Goal: Information Seeking & Learning: Learn about a topic

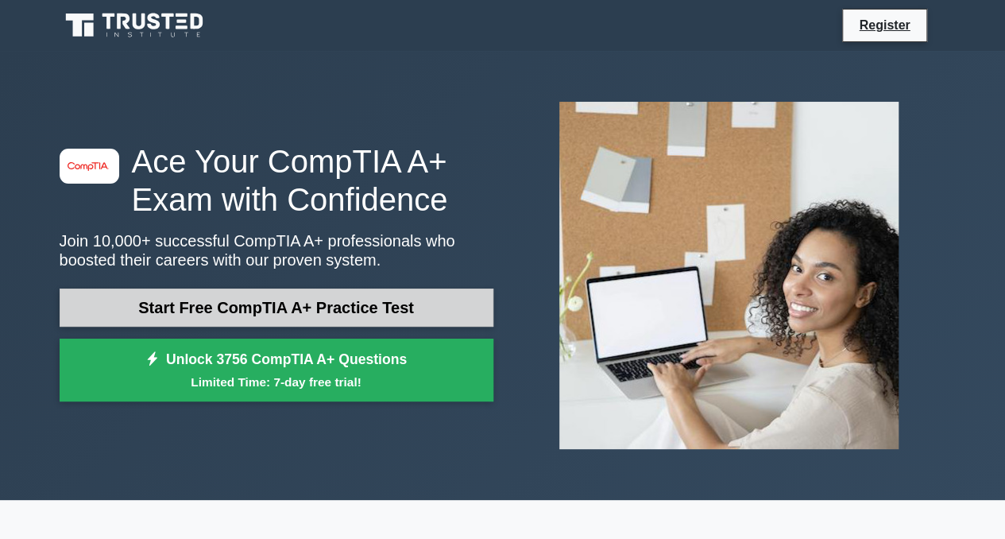
click at [194, 303] on link "Start Free CompTIA A+ Practice Test" at bounding box center [277, 307] width 434 height 38
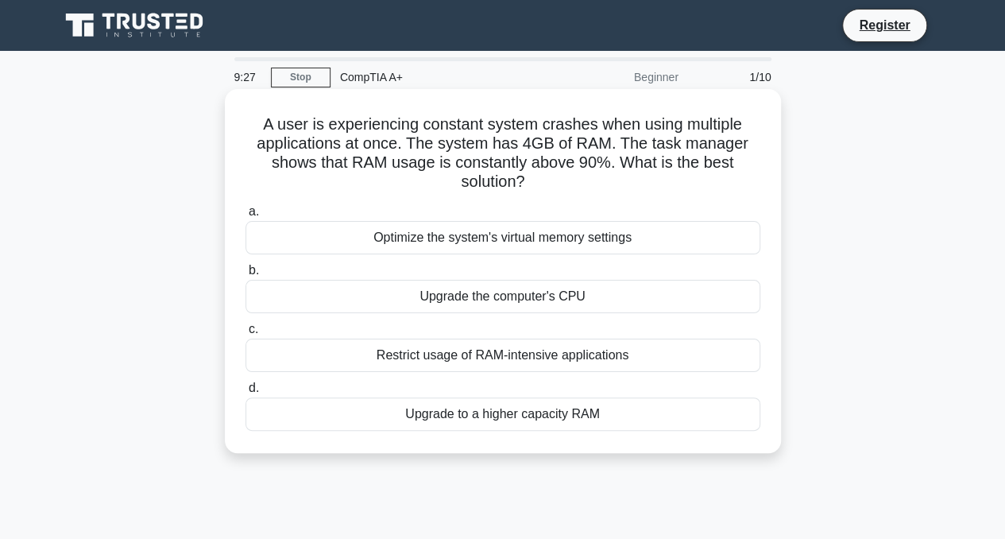
click at [425, 412] on div "Upgrade to a higher capacity RAM" at bounding box center [503, 413] width 515 height 33
click at [246, 393] on input "d. Upgrade to a higher capacity RAM" at bounding box center [246, 388] width 0 height 10
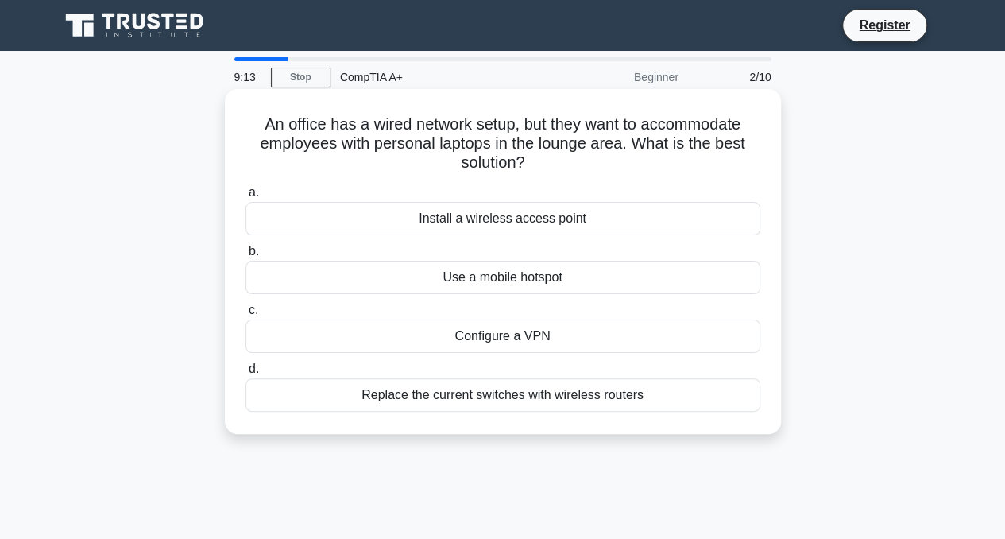
click at [399, 219] on div "Install a wireless access point" at bounding box center [503, 218] width 515 height 33
click at [246, 198] on input "a. Install a wireless access point" at bounding box center [246, 193] width 0 height 10
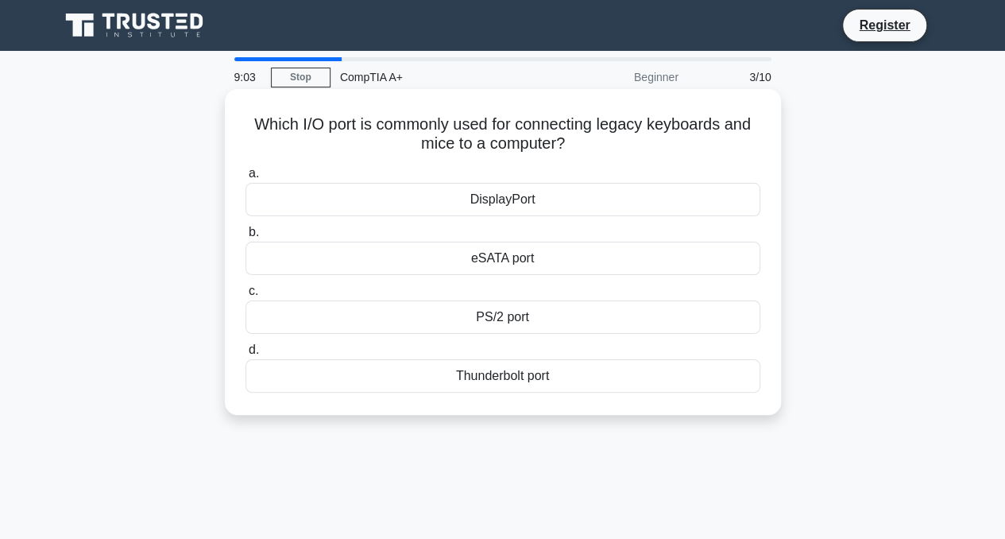
click at [435, 260] on div "eSATA port" at bounding box center [503, 258] width 515 height 33
click at [246, 238] on input "b. eSATA port" at bounding box center [246, 232] width 0 height 10
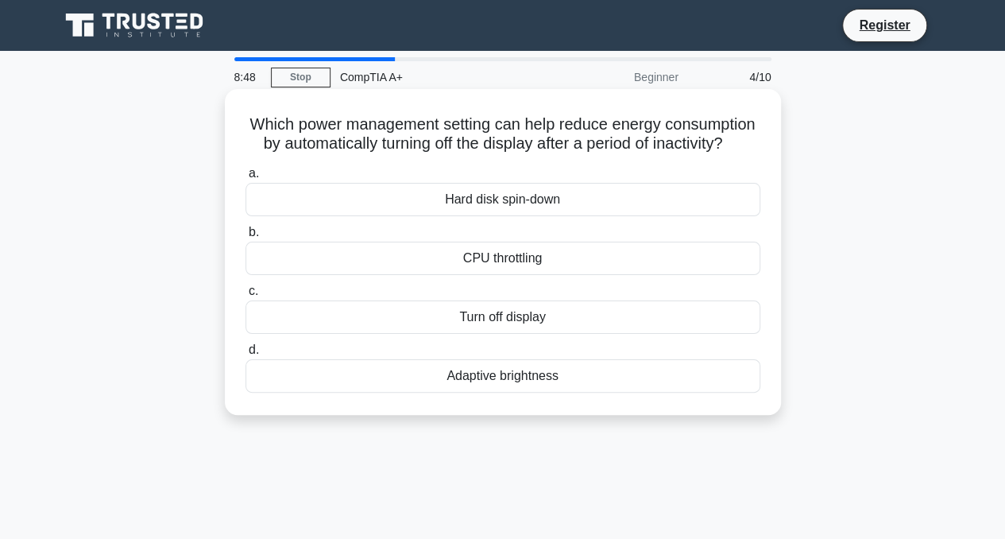
click at [431, 330] on div "Turn off display" at bounding box center [503, 316] width 515 height 33
click at [246, 296] on input "c. Turn off display" at bounding box center [246, 291] width 0 height 10
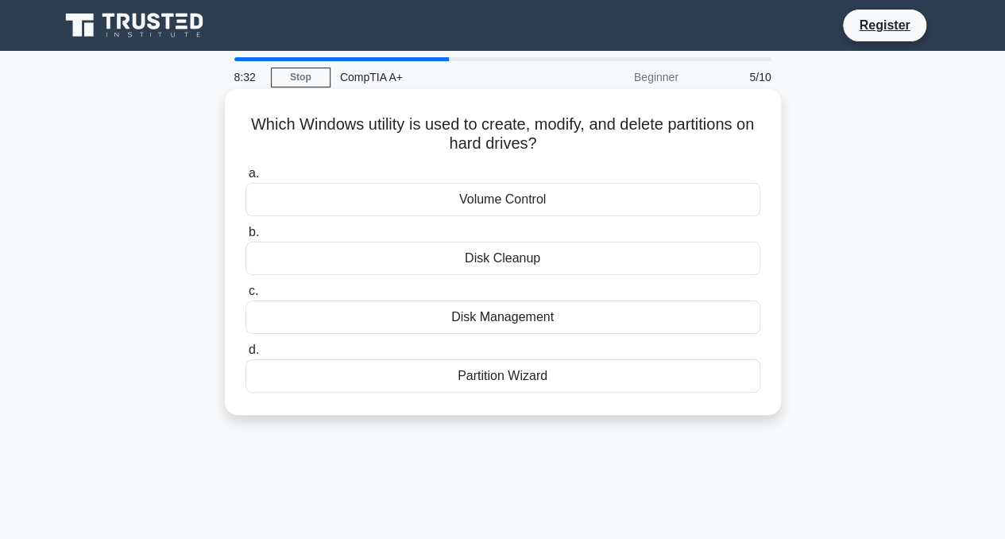
click at [458, 369] on div "Partition Wizard" at bounding box center [503, 375] width 515 height 33
click at [246, 355] on input "d. Partition Wizard" at bounding box center [246, 350] width 0 height 10
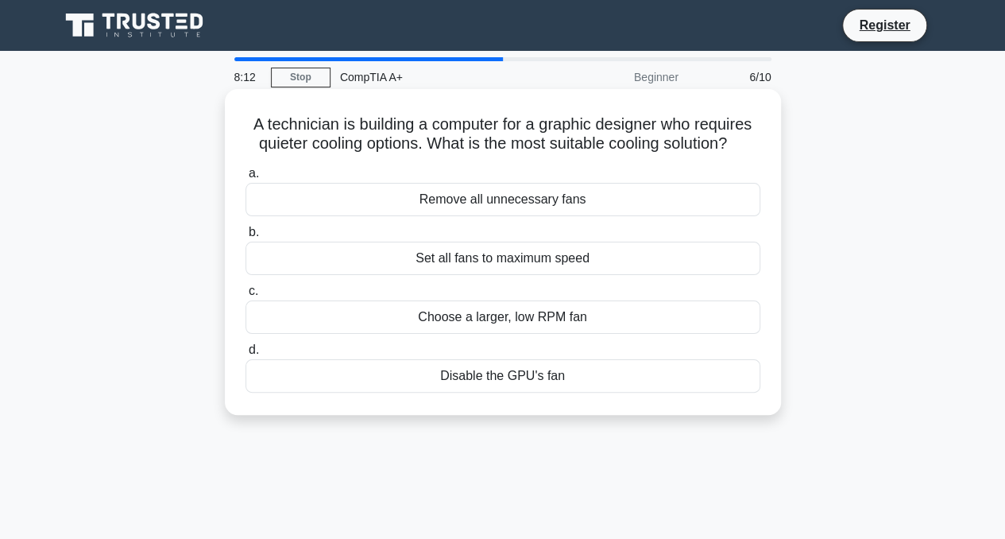
click at [451, 330] on div "Choose a larger, low RPM fan" at bounding box center [503, 316] width 515 height 33
click at [246, 296] on input "c. Choose a larger, low RPM fan" at bounding box center [246, 291] width 0 height 10
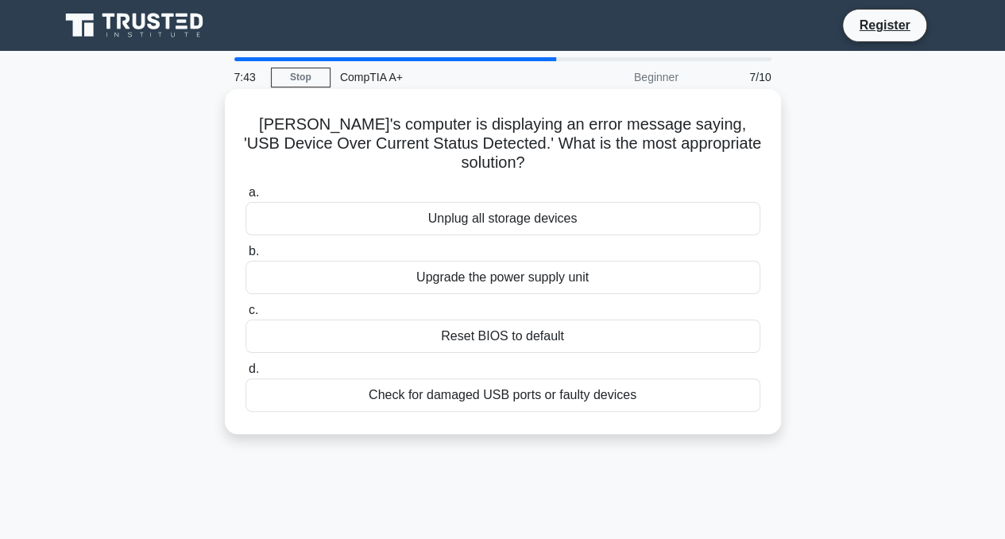
click at [443, 208] on div "Unplug all storage devices" at bounding box center [503, 218] width 515 height 33
click at [246, 198] on input "a. Unplug all storage devices" at bounding box center [246, 193] width 0 height 10
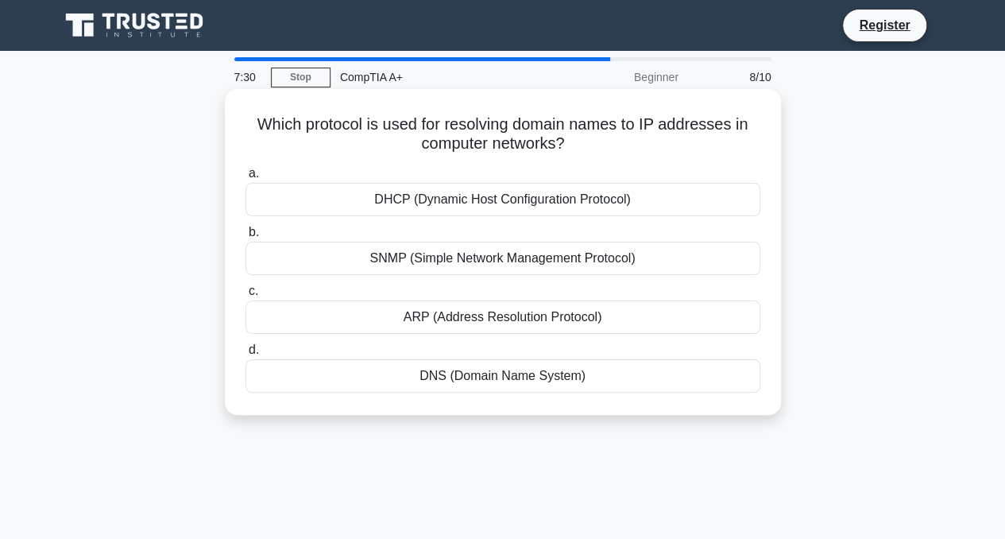
click at [461, 318] on div "ARP (Address Resolution Protocol)" at bounding box center [503, 316] width 515 height 33
click at [246, 296] on input "[PERSON_NAME] (Address Resolution Protocol)" at bounding box center [246, 291] width 0 height 10
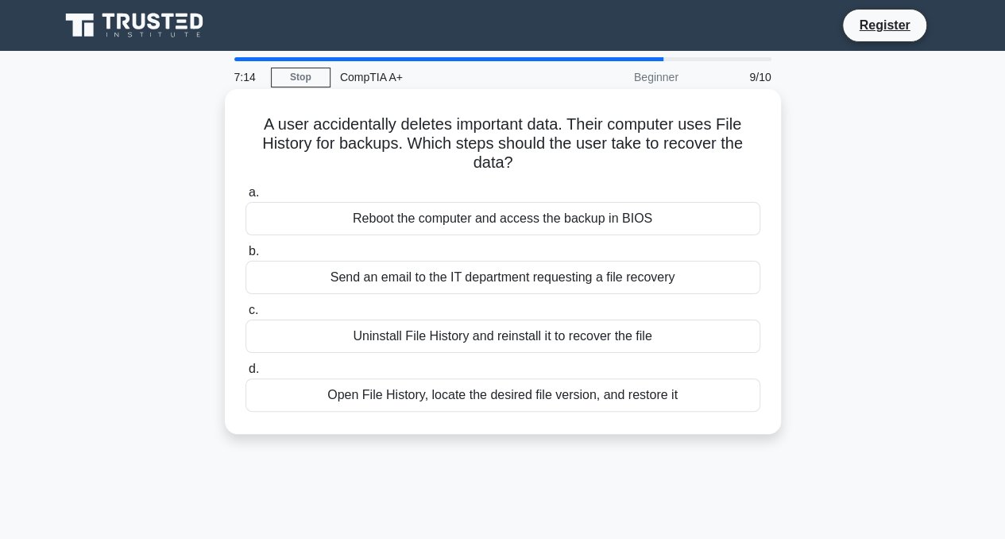
click at [453, 387] on div "Open File History, locate the desired file version, and restore it" at bounding box center [503, 394] width 515 height 33
click at [246, 374] on input "d. Open File History, locate the desired file version, and restore it" at bounding box center [246, 369] width 0 height 10
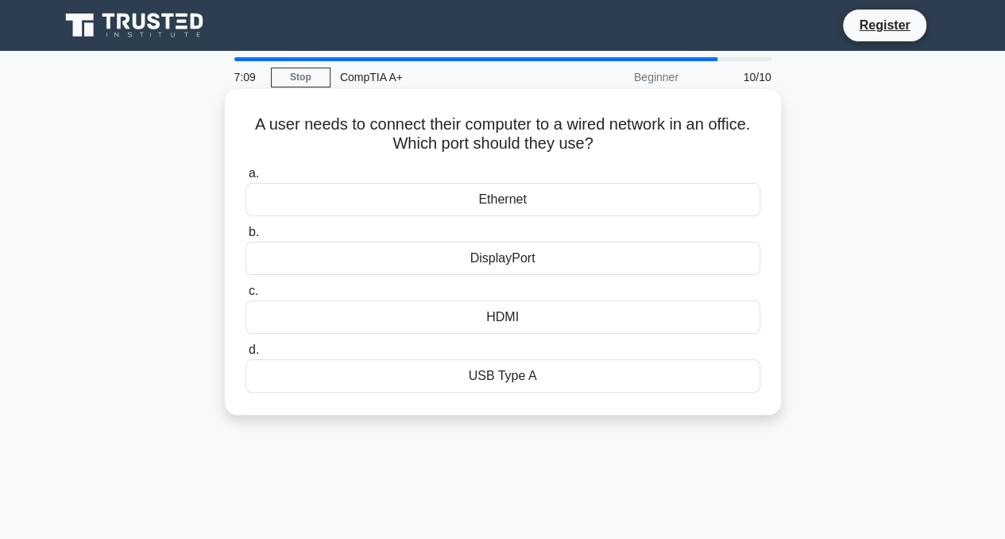
click at [477, 201] on div "Ethernet" at bounding box center [503, 199] width 515 height 33
click at [246, 179] on input "a. Ethernet" at bounding box center [246, 173] width 0 height 10
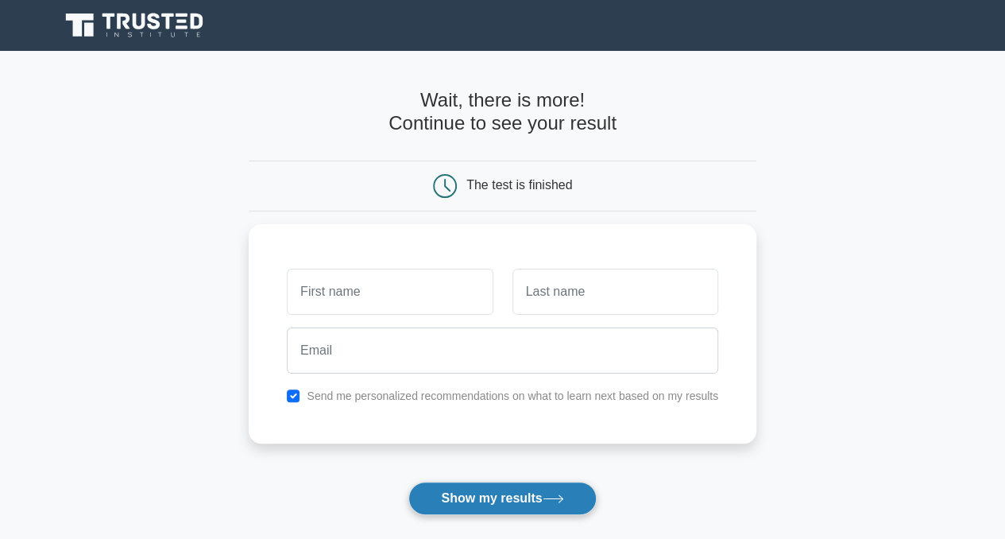
click at [526, 490] on button "Show my results" at bounding box center [502, 497] width 188 height 33
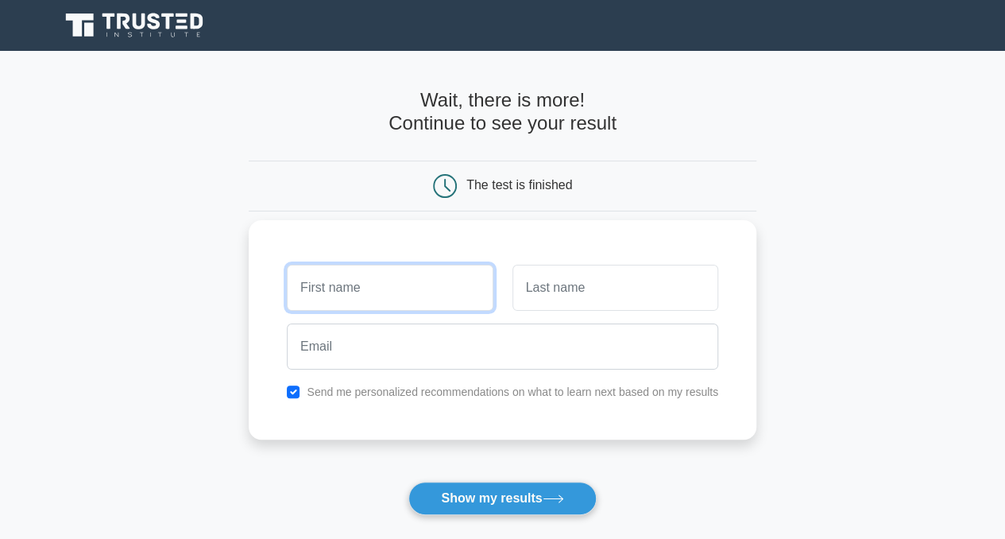
click at [432, 296] on input "text" at bounding box center [390, 288] width 206 height 46
type input "Joshua"
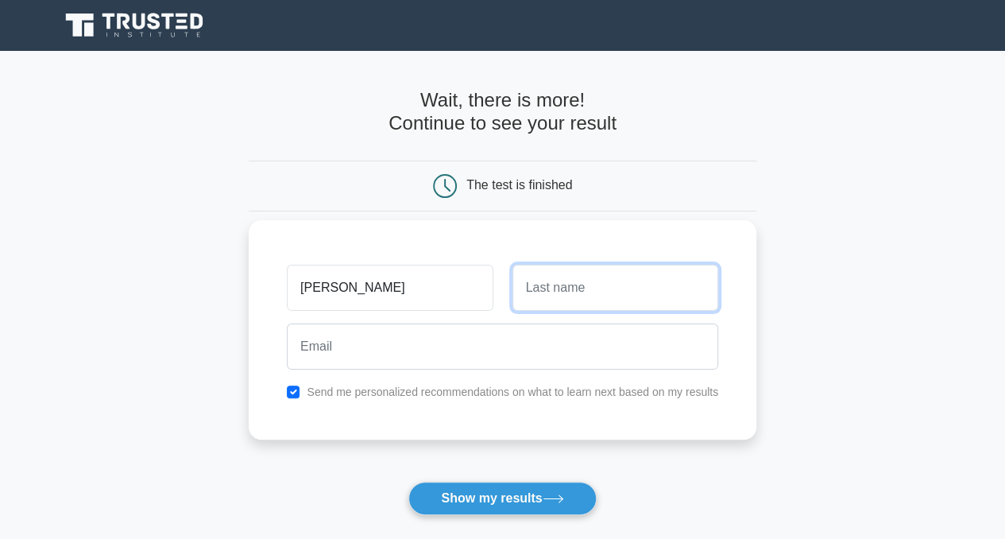
click at [543, 304] on input "text" at bounding box center [615, 288] width 206 height 46
type input "Rieser"
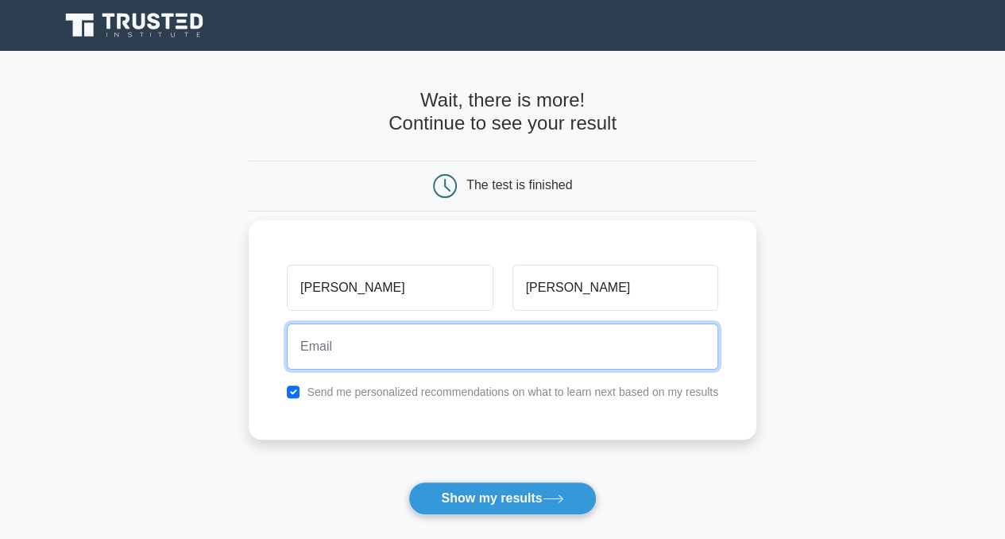
click at [547, 364] on input "email" at bounding box center [502, 346] width 431 height 46
type input "joshua.g.r@hotmail.com"
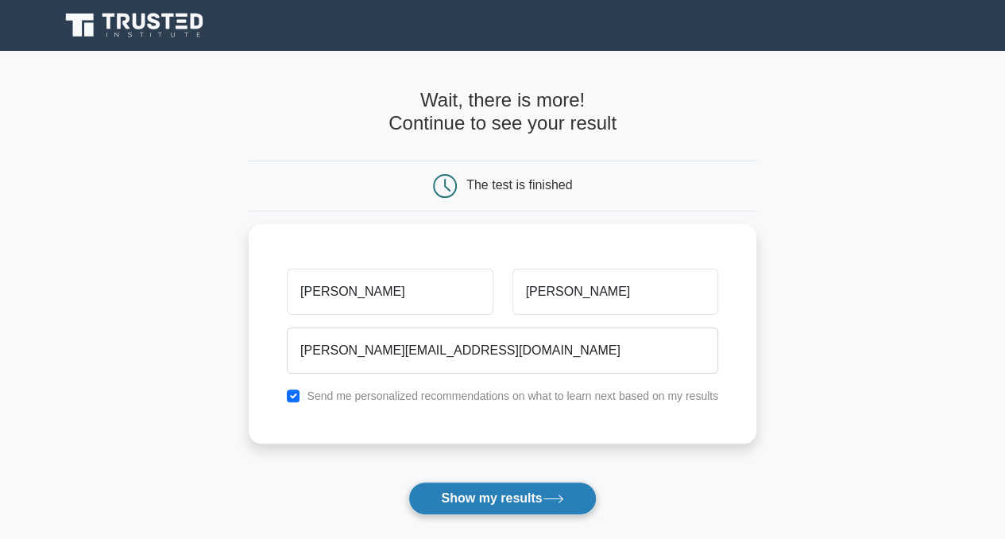
click at [481, 497] on button "Show my results" at bounding box center [502, 497] width 188 height 33
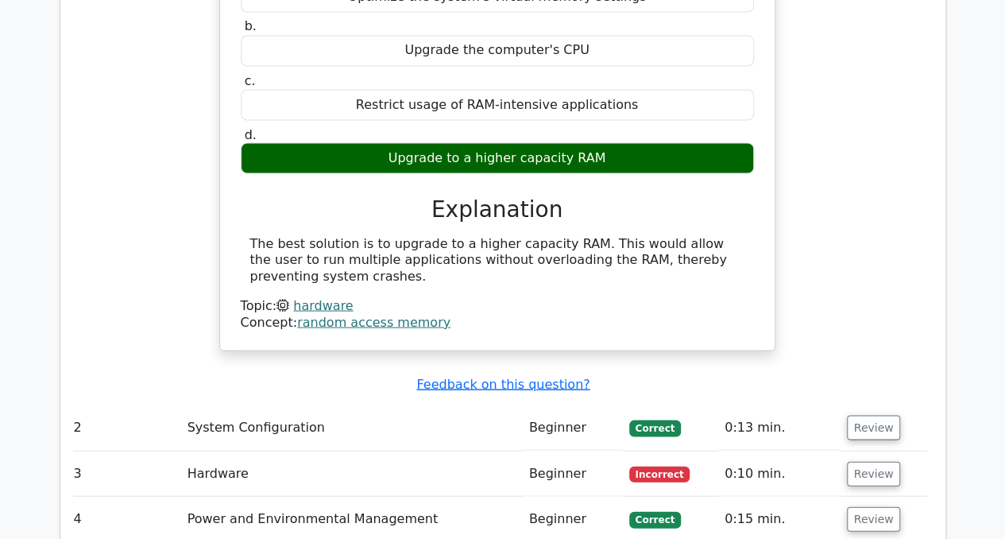
scroll to position [1446, 0]
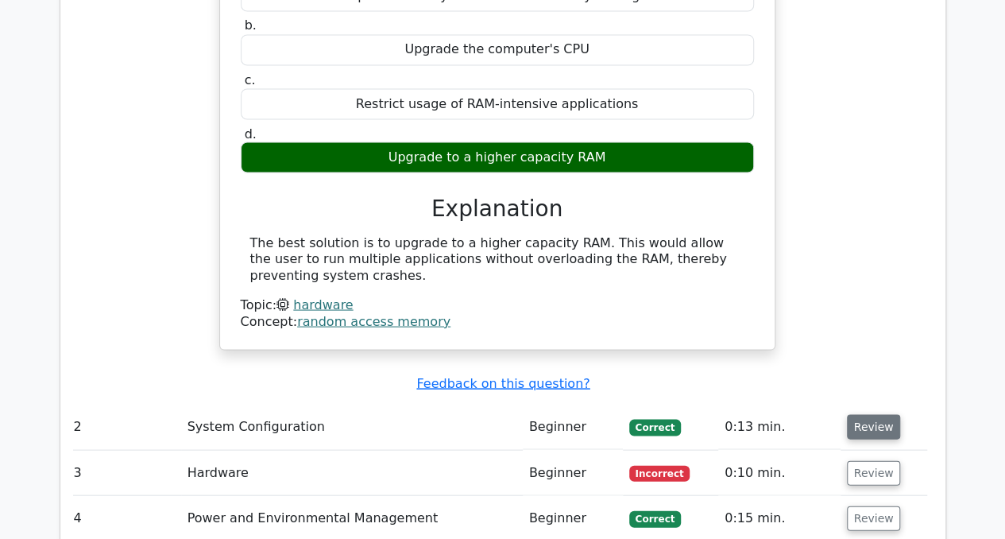
click at [868, 414] on button "Review" at bounding box center [874, 426] width 54 height 25
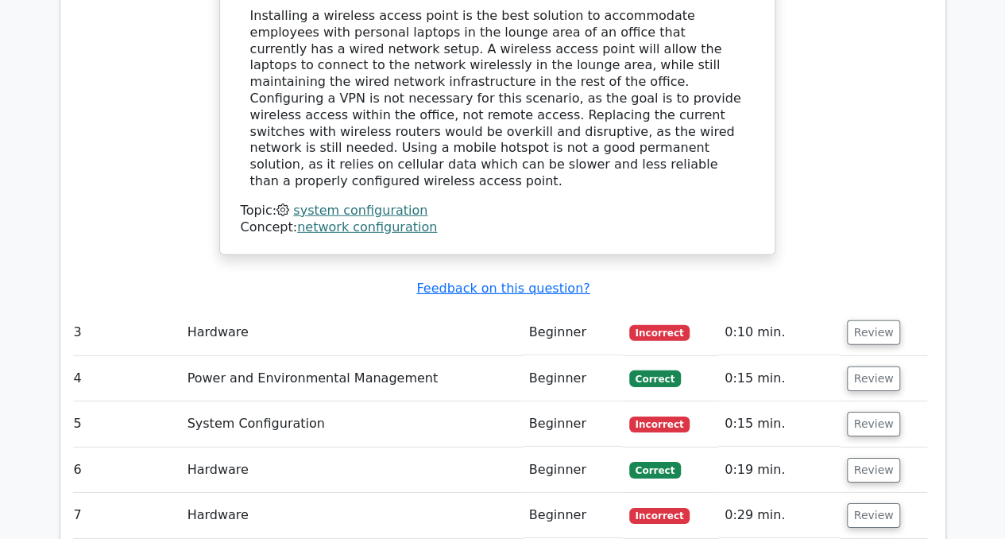
scroll to position [2253, 0]
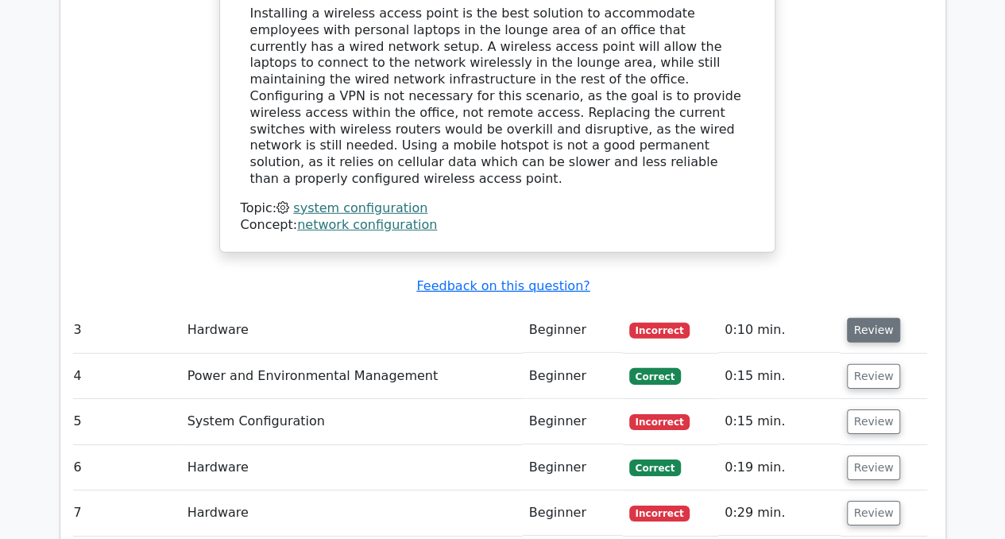
click at [859, 318] on button "Review" at bounding box center [874, 330] width 54 height 25
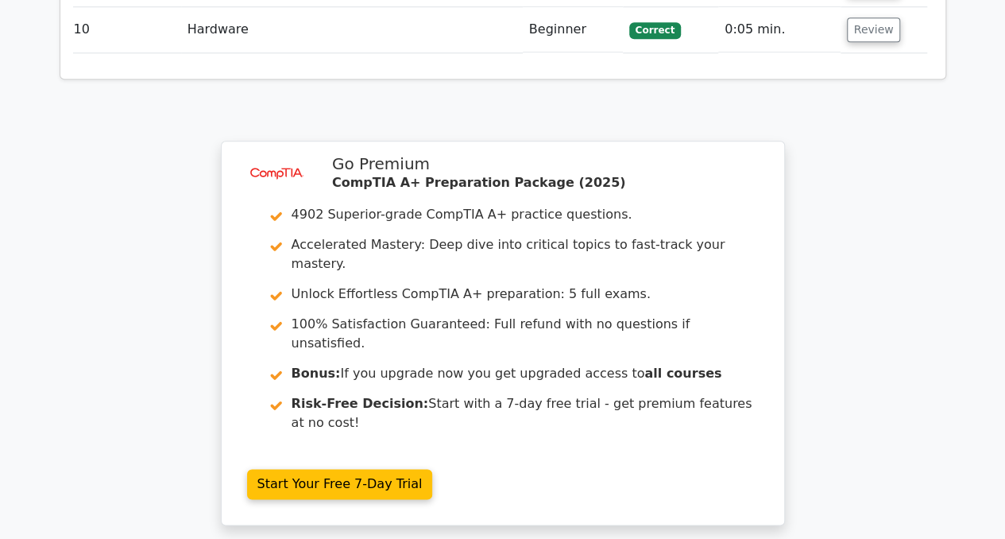
scroll to position [3777, 0]
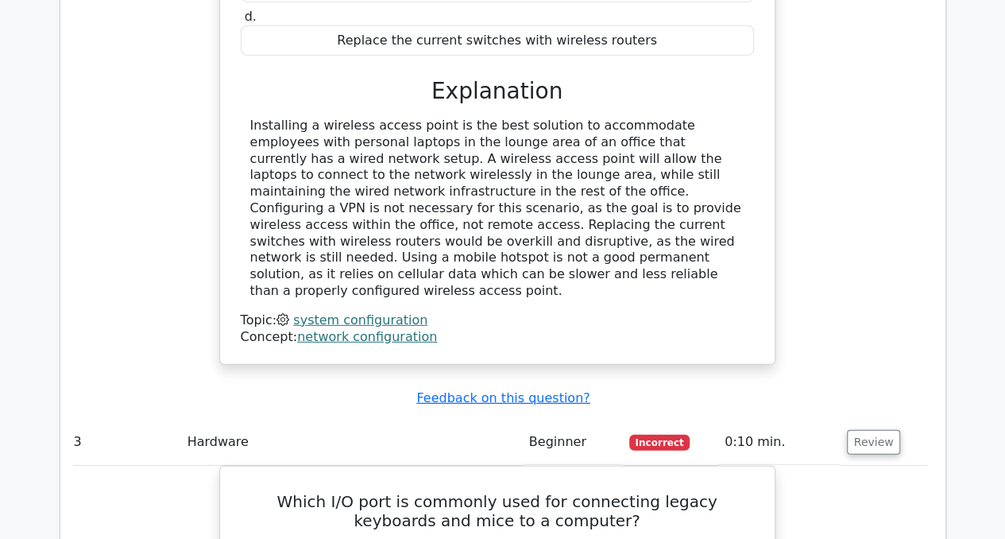
scroll to position [2126, 0]
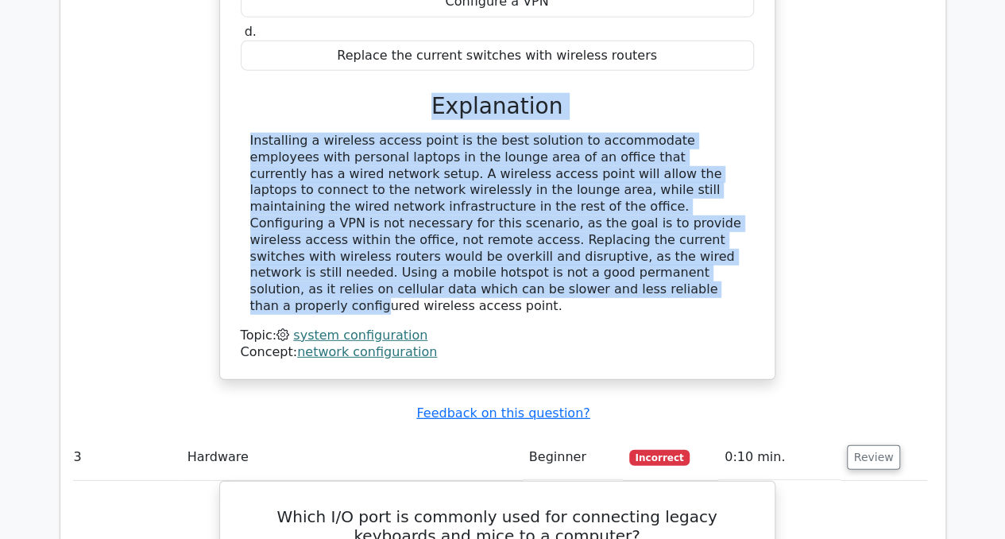
drag, startPoint x: 489, startPoint y: 207, endPoint x: 211, endPoint y: 42, distance: 323.5
click at [211, 42] on div "An office has a wired network setup, but they want to accommodate employees wit…" at bounding box center [498, 84] width 860 height 629
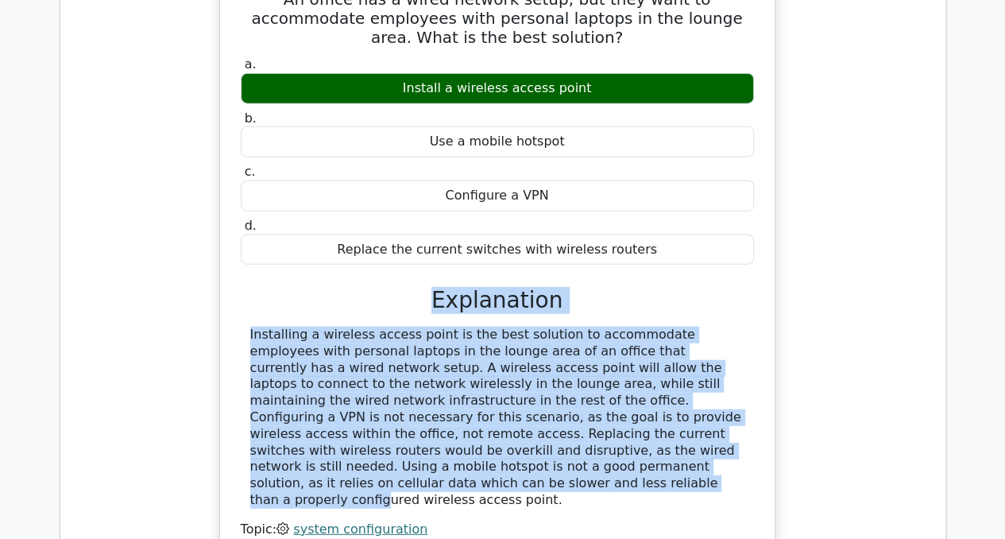
scroll to position [1907, 0]
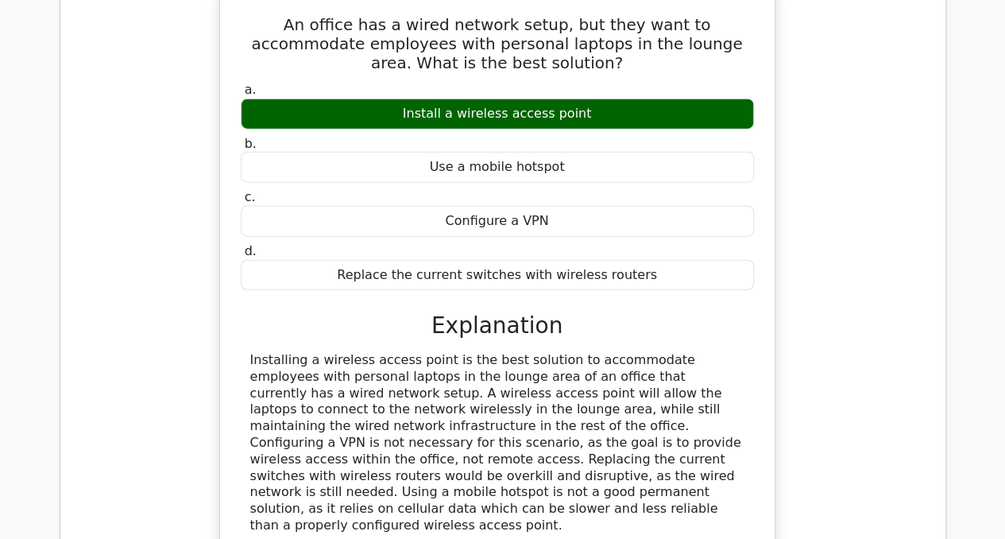
drag, startPoint x: 147, startPoint y: 109, endPoint x: 104, endPoint y: 157, distance: 64.7
click at [104, 157] on div "An office has a wired network setup, but they want to accommodate employees wit…" at bounding box center [498, 303] width 860 height 629
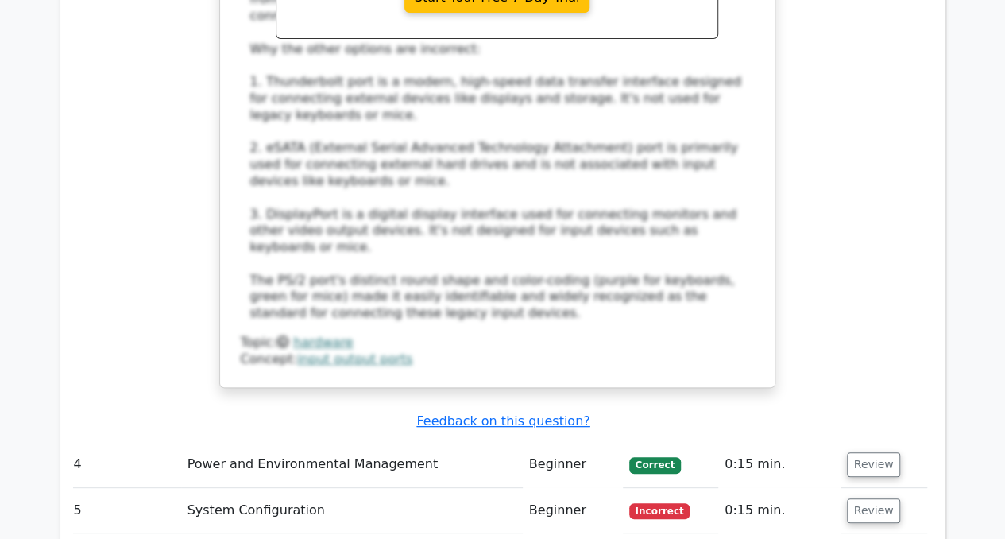
scroll to position [3083, 0]
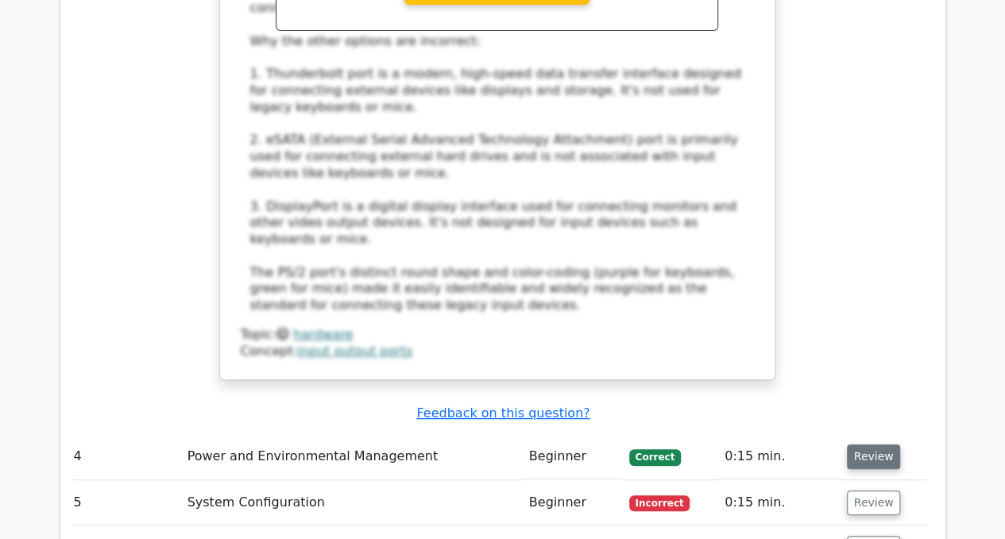
click at [847, 444] on button "Review" at bounding box center [874, 456] width 54 height 25
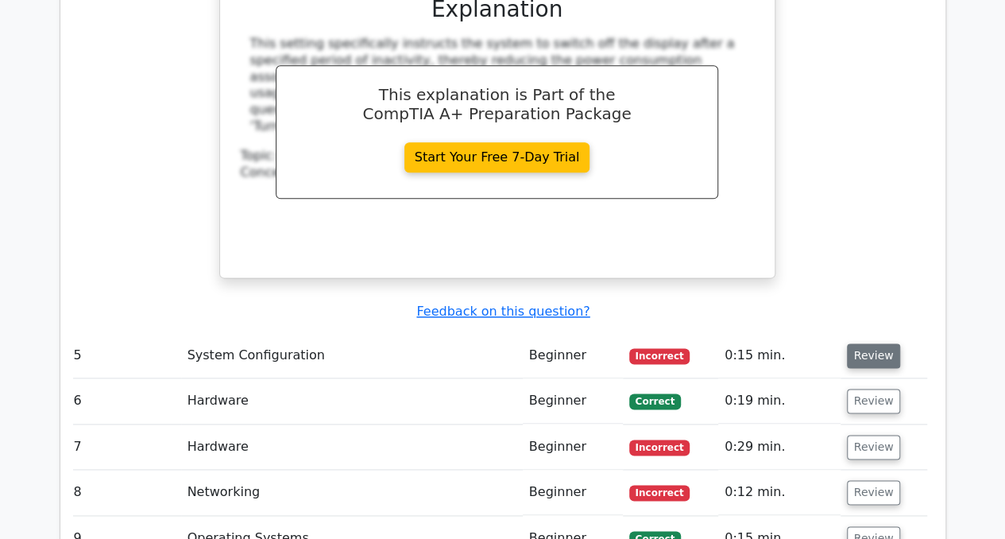
scroll to position [3890, 0]
click at [883, 343] on button "Review" at bounding box center [874, 355] width 54 height 25
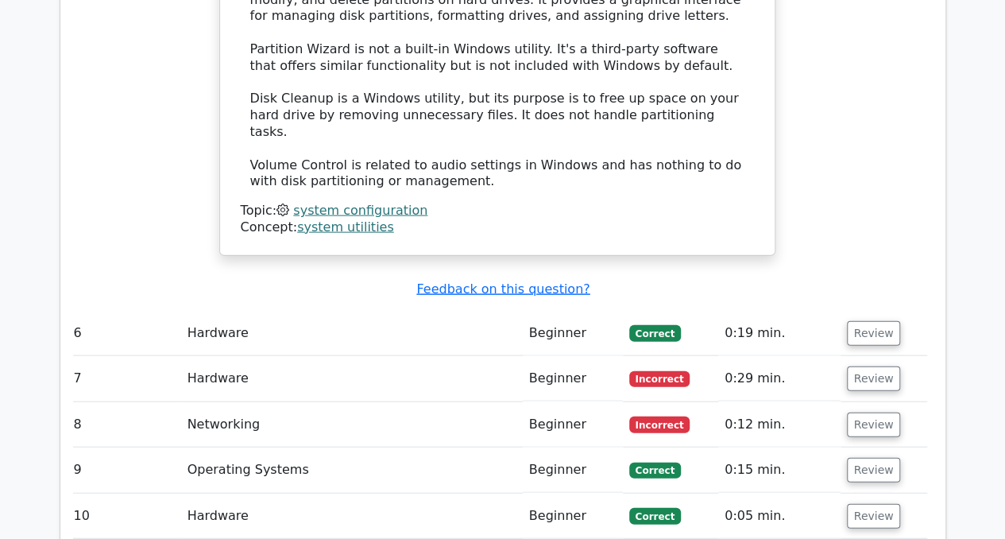
scroll to position [4675, 0]
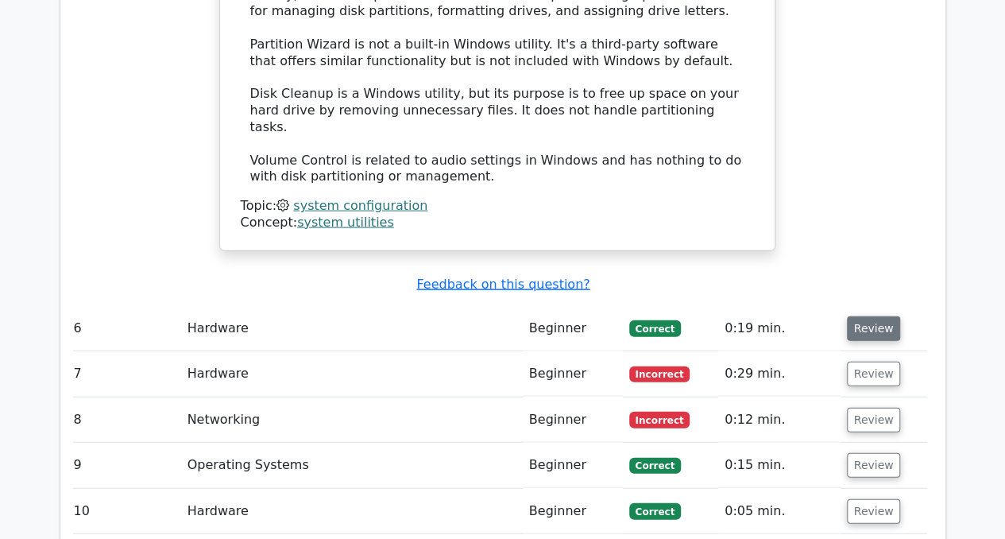
click at [874, 316] on button "Review" at bounding box center [874, 328] width 54 height 25
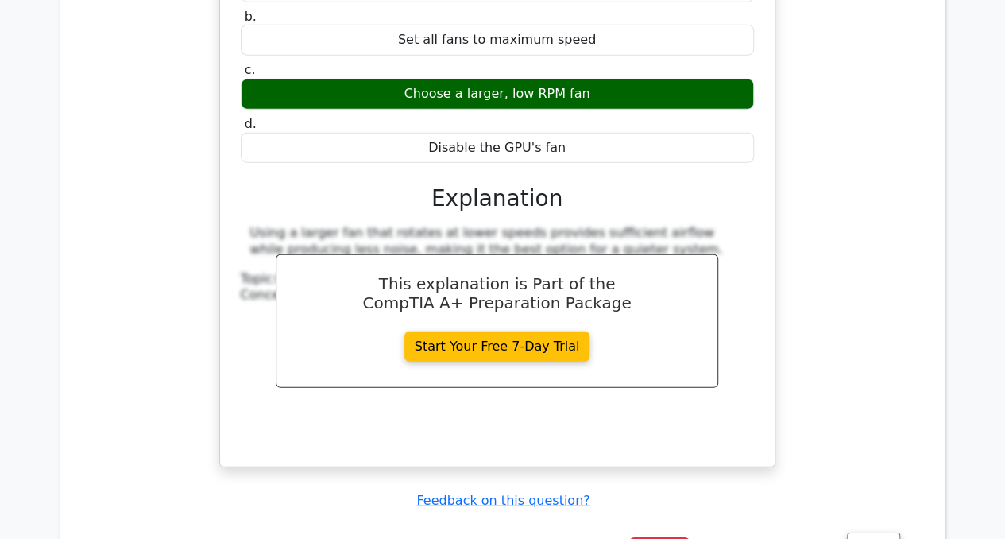
scroll to position [5166, 0]
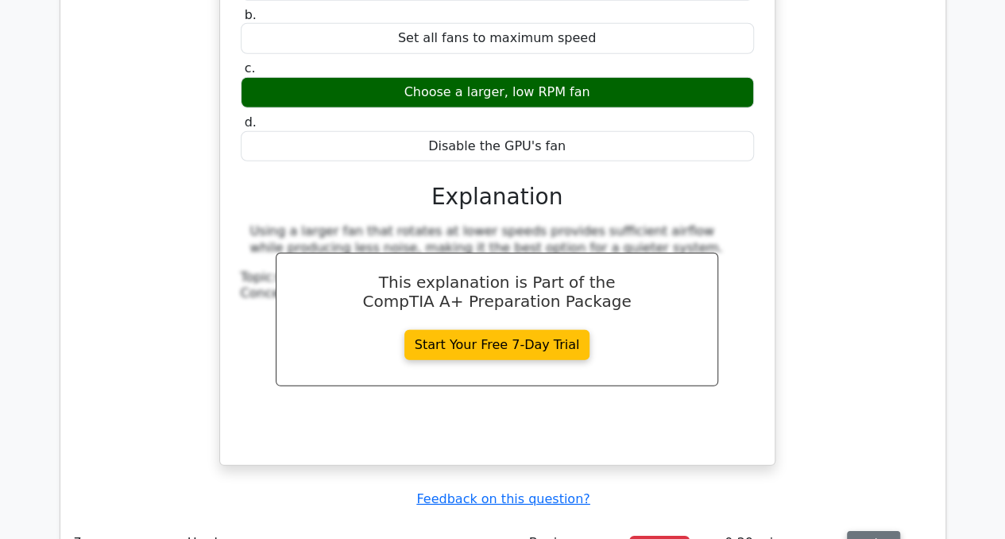
click at [886, 531] on button "Review" at bounding box center [874, 543] width 54 height 25
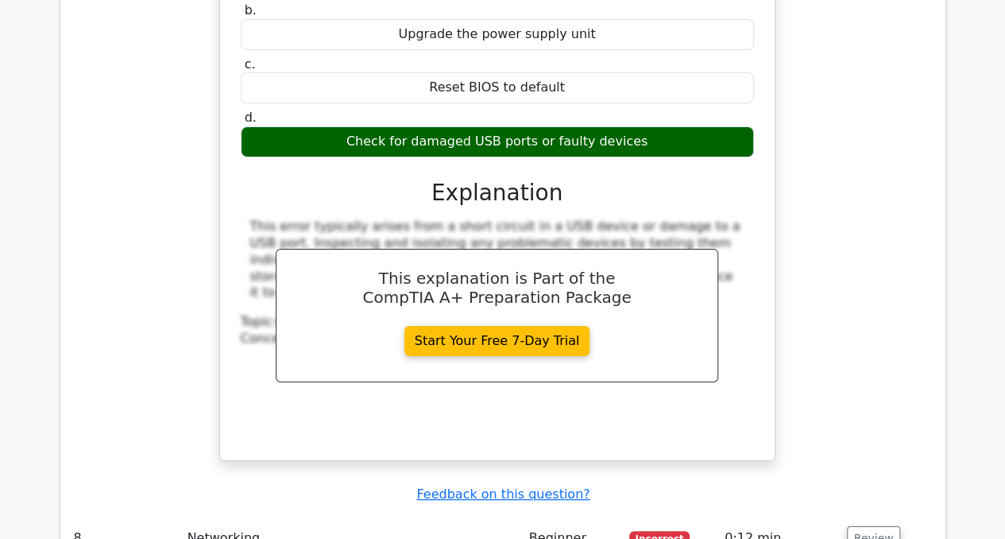
scroll to position [5879, 0]
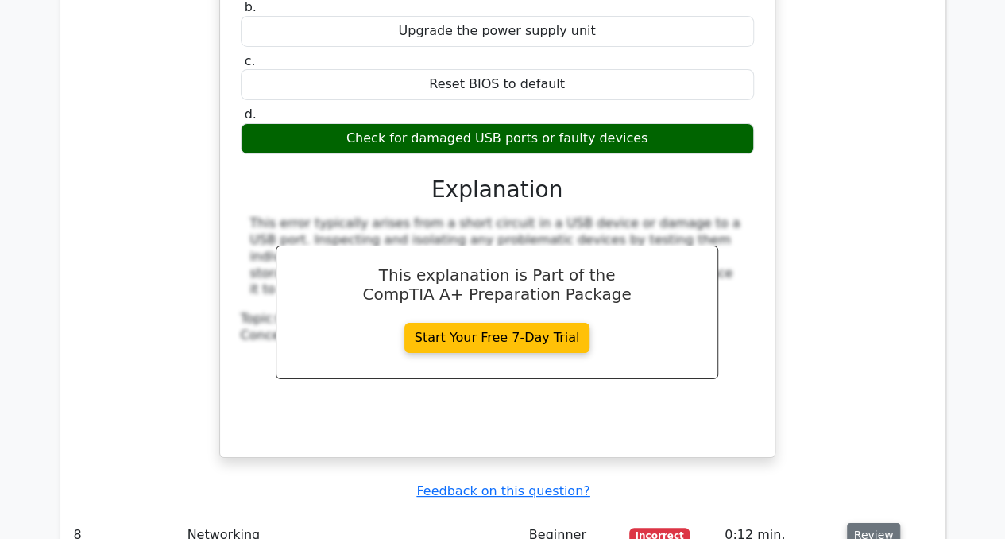
click at [863, 523] on button "Review" at bounding box center [874, 535] width 54 height 25
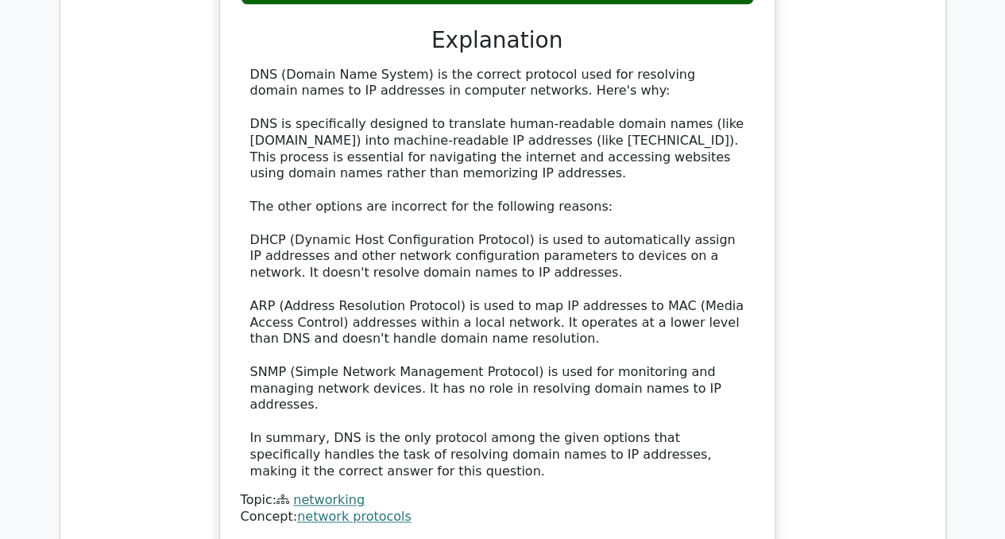
scroll to position [6722, 0]
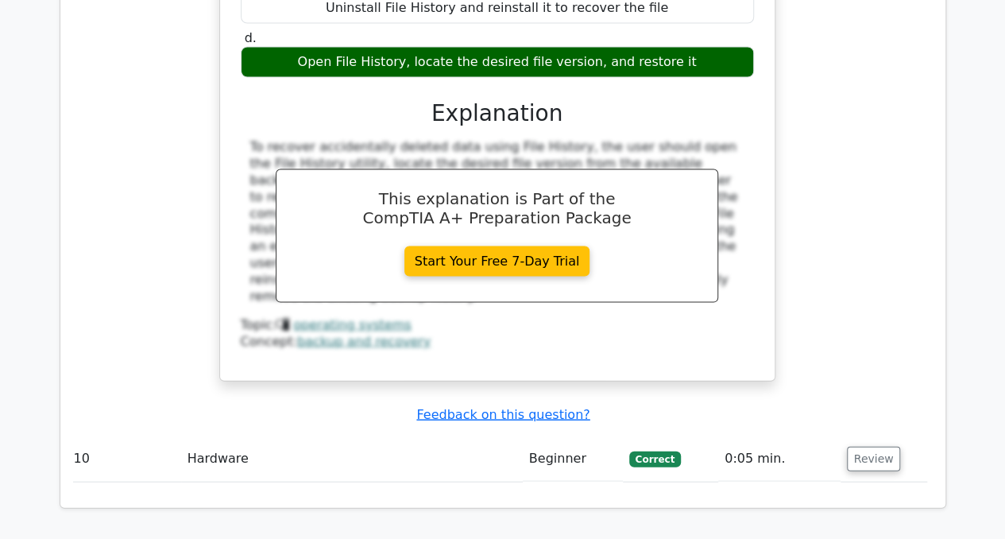
scroll to position [7595, 0]
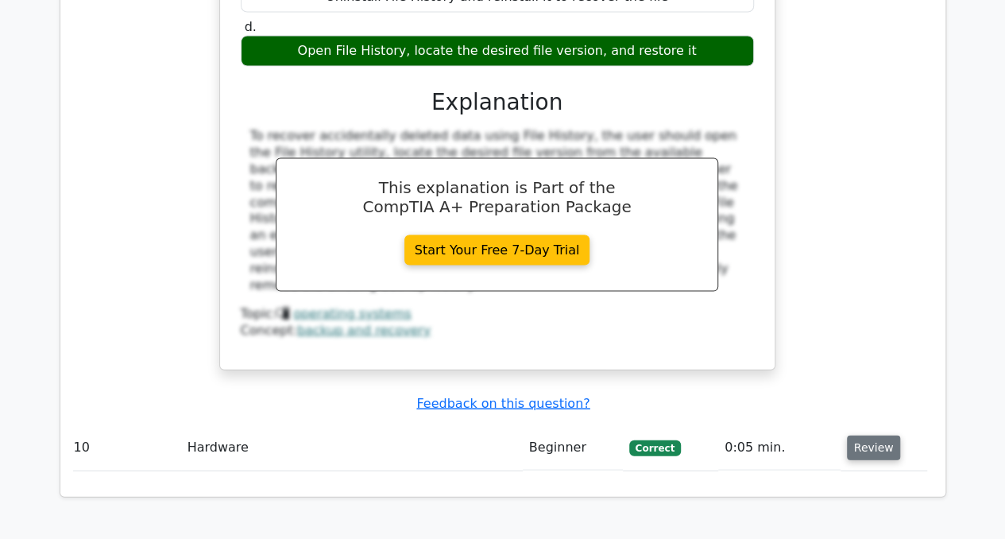
click at [860, 435] on button "Review" at bounding box center [874, 447] width 54 height 25
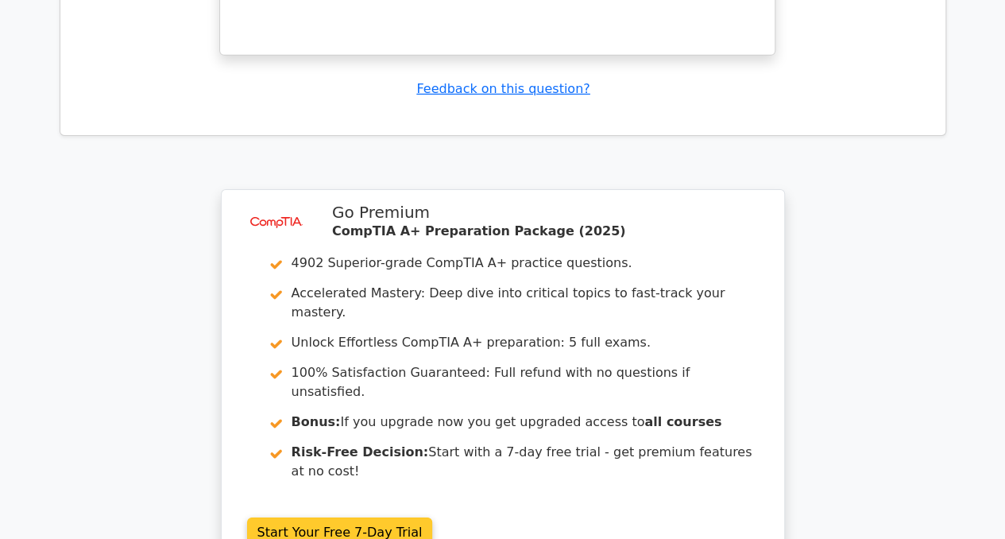
scroll to position [8606, 0]
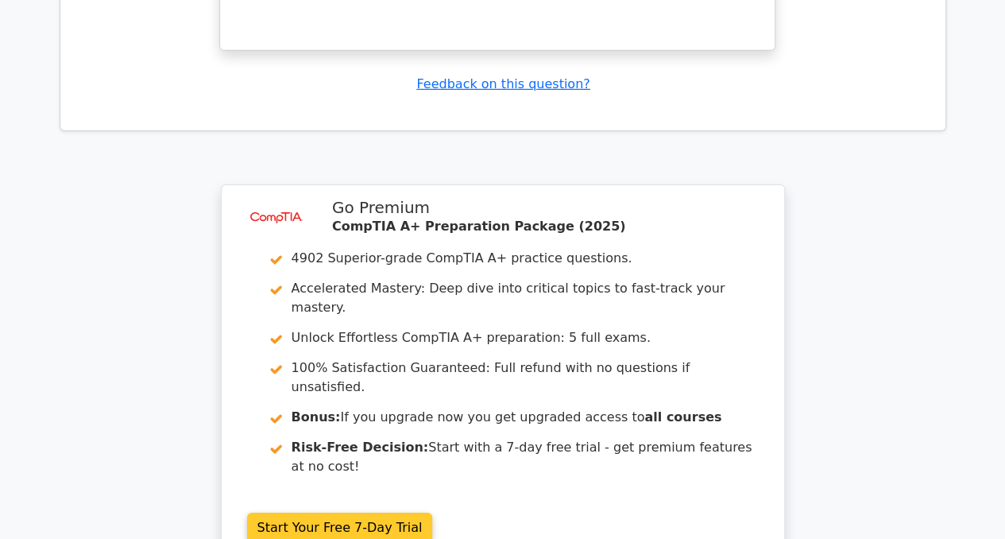
click at [374, 512] on link "Start Your Free 7-Day Trial" at bounding box center [340, 527] width 186 height 30
